Goal: Find specific page/section: Find specific page/section

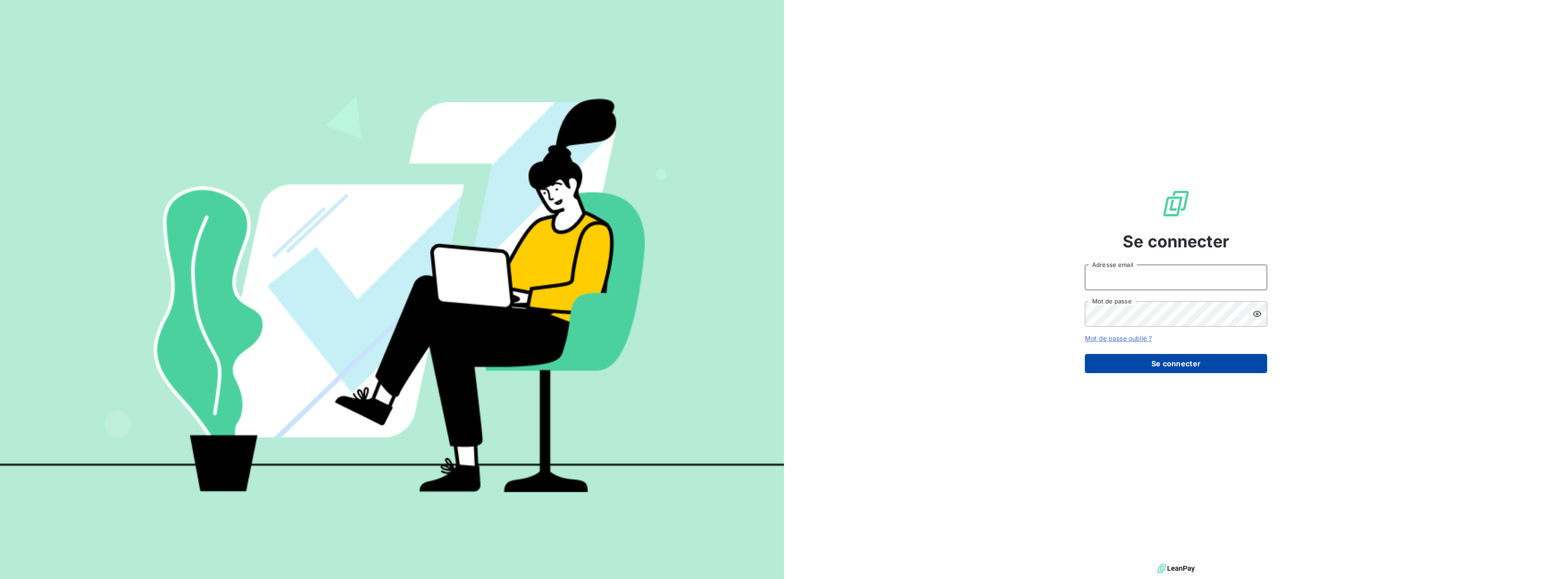
type input "[EMAIL_ADDRESS][PERSON_NAME][DOMAIN_NAME]"
click at [1195, 361] on button "Se connecter" at bounding box center [1176, 364] width 182 height 19
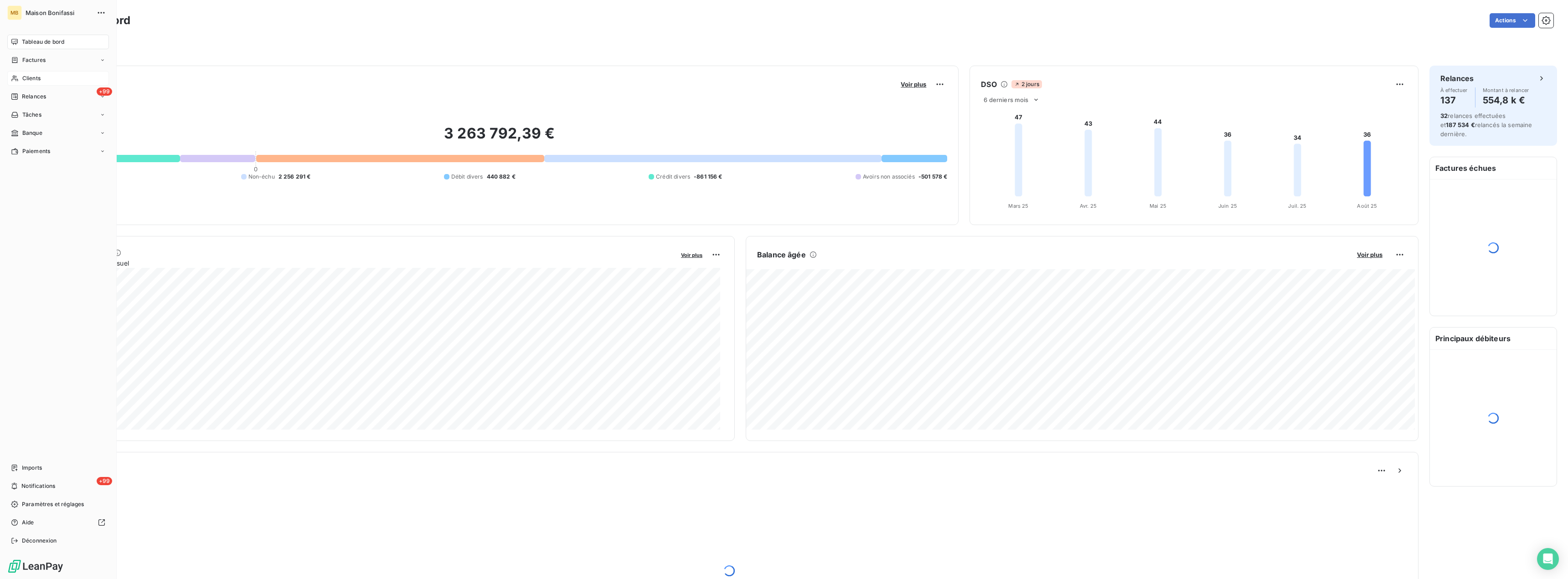
click at [35, 78] on span "Clients" at bounding box center [31, 78] width 18 height 8
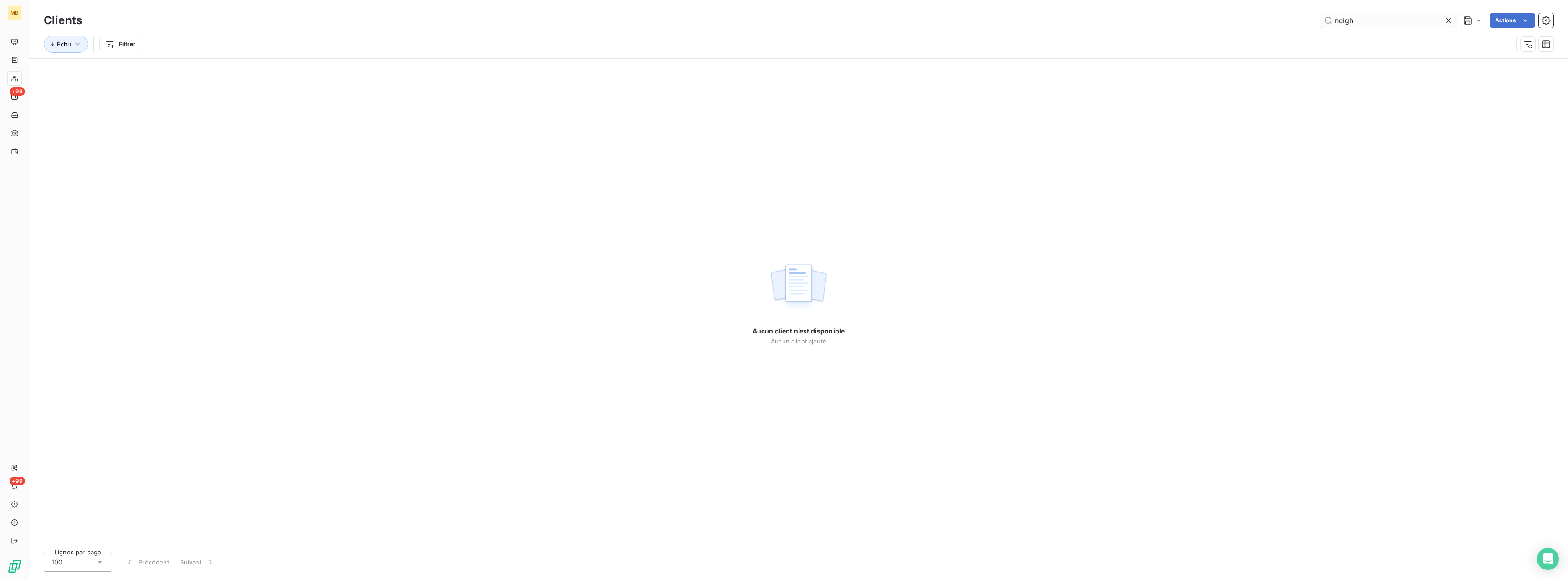
click at [1390, 13] on input "neigh" at bounding box center [1388, 21] width 137 height 14
type input "n"
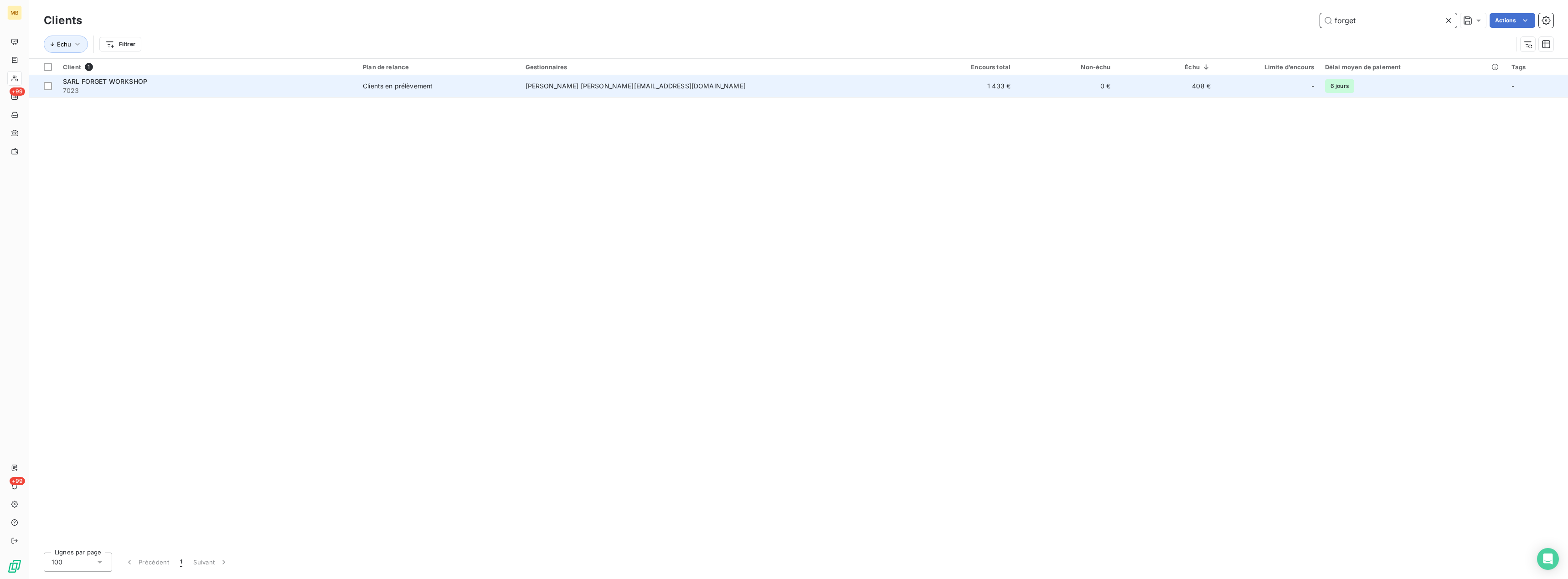
type input "forget"
click at [245, 86] on span "7023" at bounding box center [208, 91] width 289 height 9
